Goal: Check status: Check status

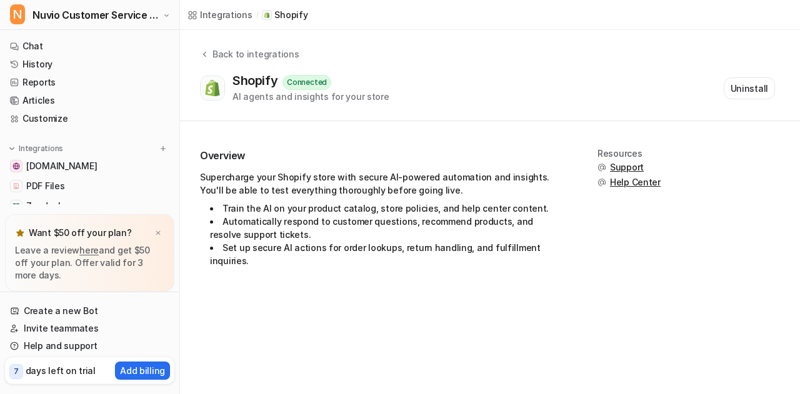
scroll to position [61, 0]
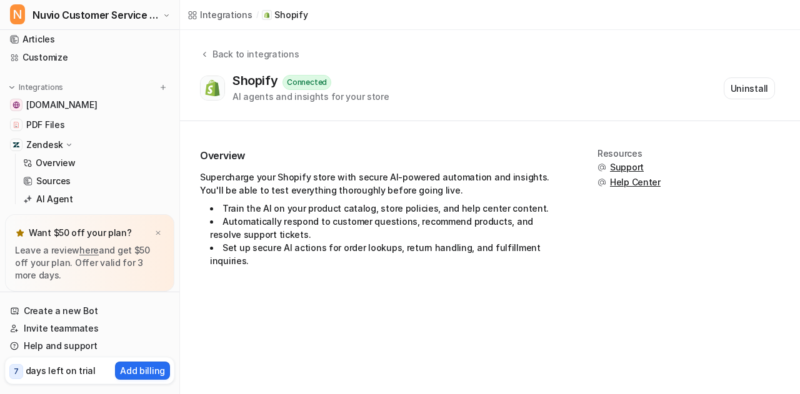
click at [64, 144] on icon at bounding box center [68, 145] width 9 height 9
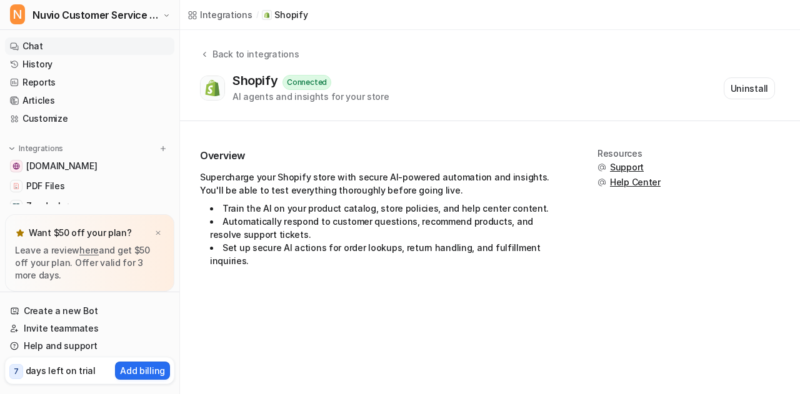
click at [79, 41] on link "Chat" at bounding box center [89, 47] width 169 height 18
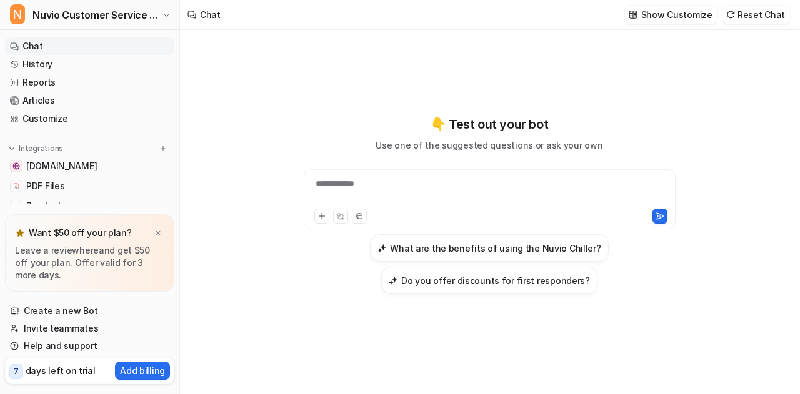
drag, startPoint x: 380, startPoint y: 174, endPoint x: 376, endPoint y: 189, distance: 15.0
click at [376, 189] on div "**********" at bounding box center [490, 199] width 372 height 60
click at [376, 189] on div at bounding box center [490, 192] width 366 height 29
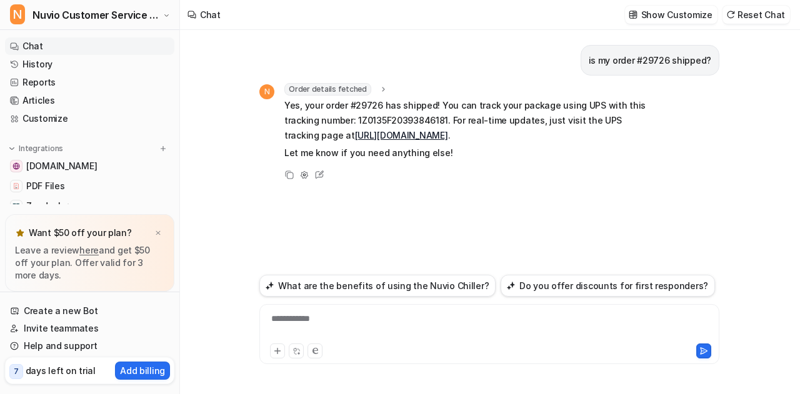
click at [398, 133] on link "[URL][DOMAIN_NAME]" at bounding box center [401, 135] width 93 height 11
click at [419, 324] on div at bounding box center [490, 327] width 454 height 29
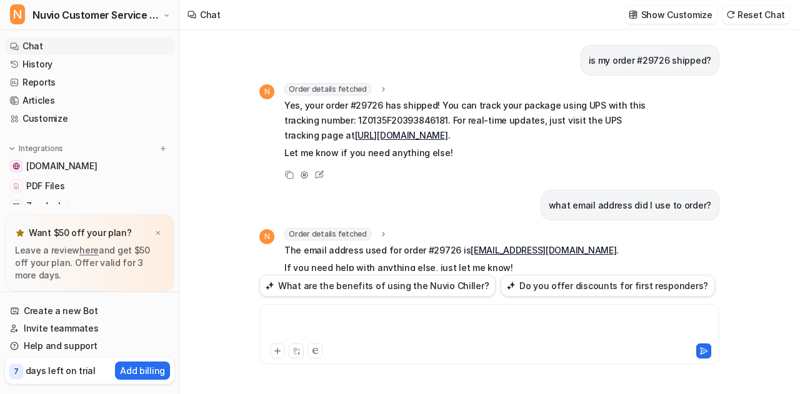
click at [306, 329] on div at bounding box center [490, 327] width 454 height 29
drag, startPoint x: 671, startPoint y: 56, endPoint x: 643, endPoint y: 64, distance: 29.3
click at [643, 64] on p "is my order #29726 shipped?" at bounding box center [650, 60] width 123 height 15
copy p "#29726"
click at [446, 308] on div "**********" at bounding box center [489, 334] width 460 height 60
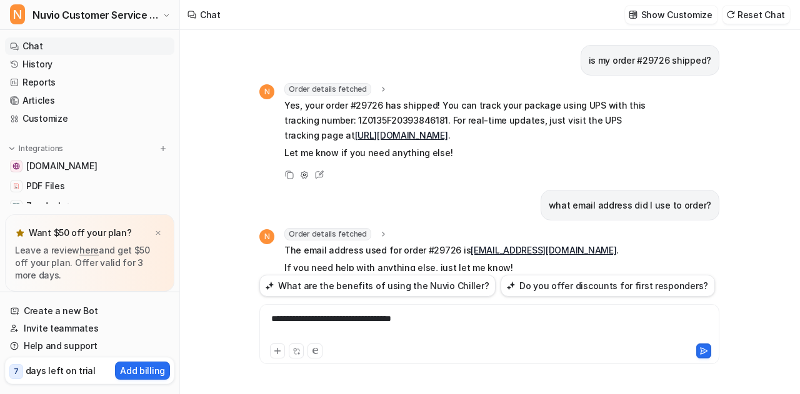
click at [444, 316] on div "**********" at bounding box center [490, 327] width 454 height 29
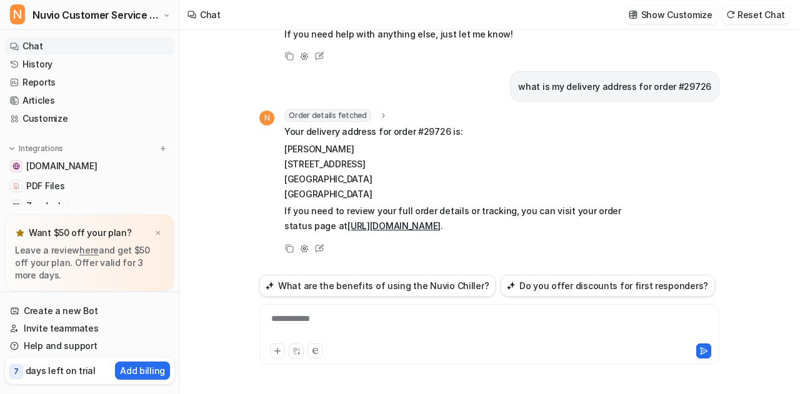
scroll to position [273, 0]
click at [439, 221] on link "[URL][DOMAIN_NAME]" at bounding box center [394, 226] width 93 height 11
click at [369, 317] on div at bounding box center [490, 327] width 454 height 29
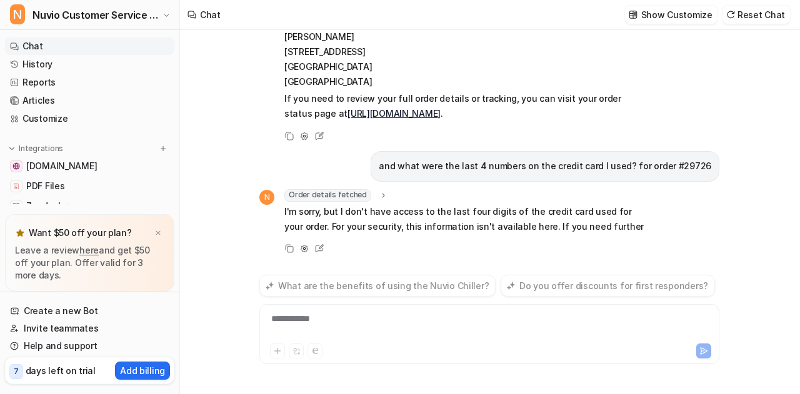
scroll to position [404, 0]
